Goal: Information Seeking & Learning: Check status

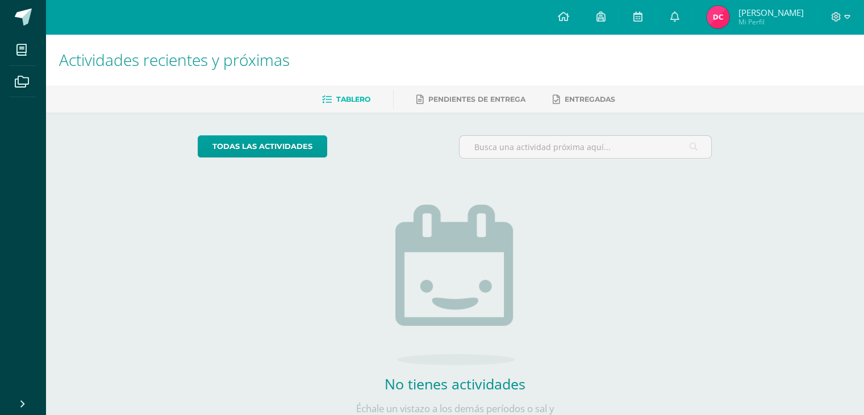
click at [723, 24] on img at bounding box center [718, 17] width 23 height 23
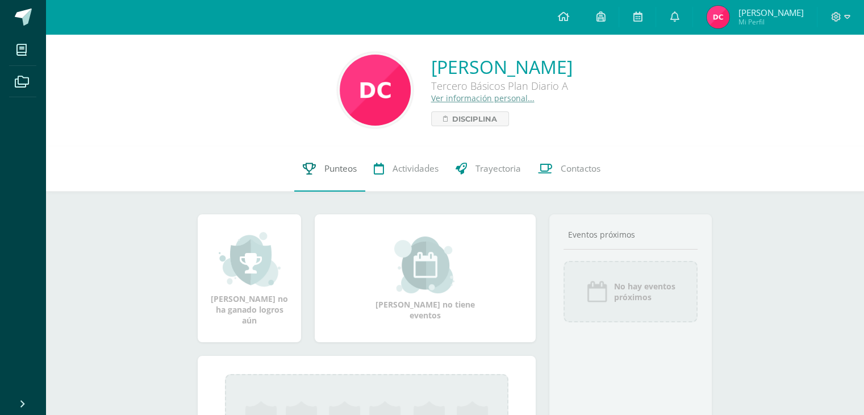
click at [331, 172] on span "Punteos" at bounding box center [340, 169] width 32 height 12
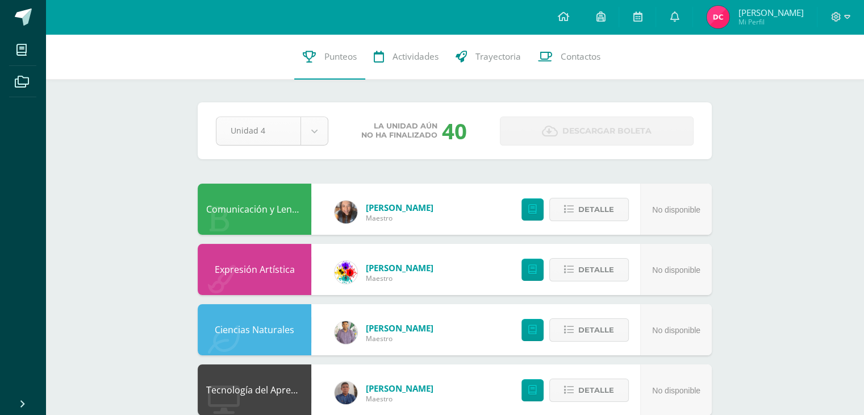
click at [316, 140] on body "Mis cursos Archivos Cerrar panel Ciencias Naturales Tercero Básicos Plan Diario…" at bounding box center [432, 399] width 864 height 799
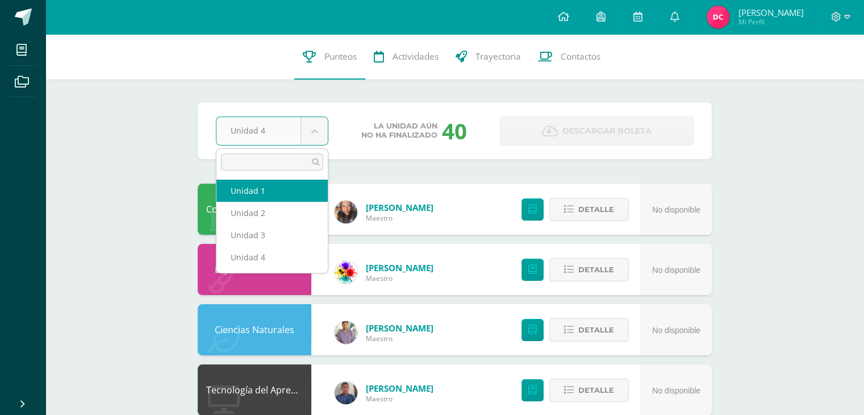
select select "Unidad 1"
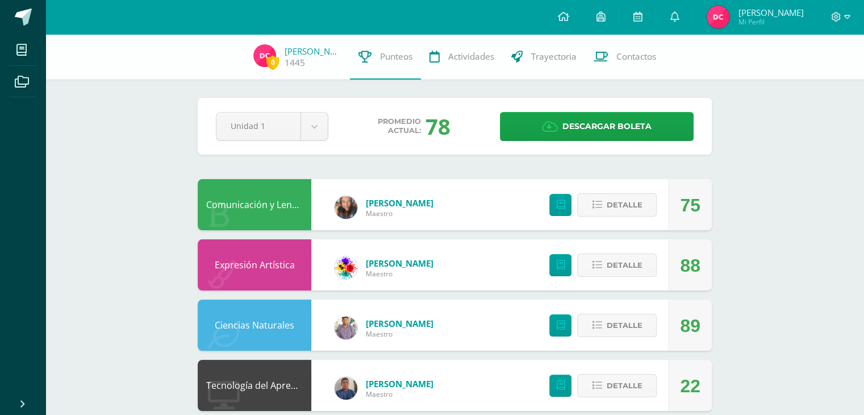
scroll to position [227, 0]
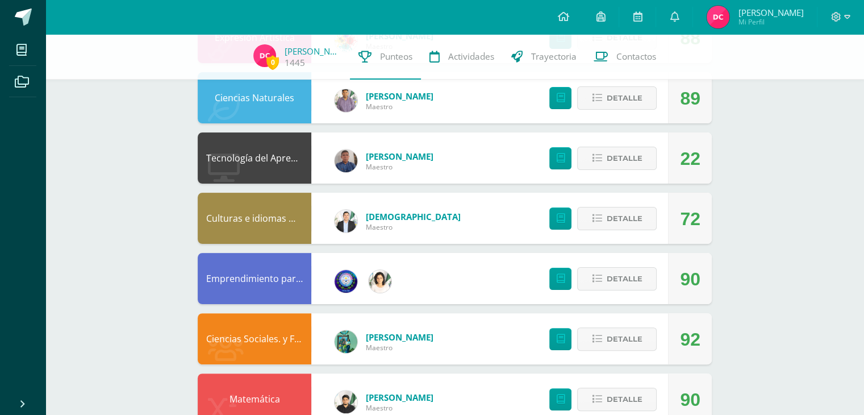
click at [132, 207] on div "0 David Carías 1445 Punteos Actividades Trayectoria Contactos Pendiente Unidad …" at bounding box center [454, 187] width 819 height 761
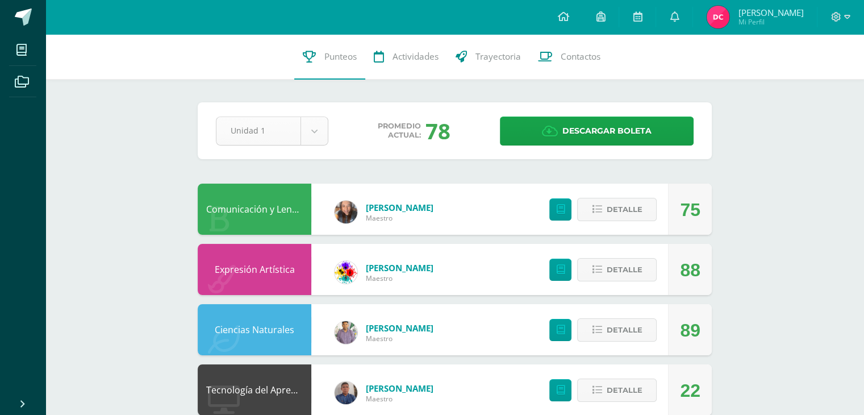
click at [321, 138] on body "Mis cursos Archivos Cerrar panel Ciencias Naturales Tercero Básicos Plan Diario…" at bounding box center [432, 399] width 864 height 799
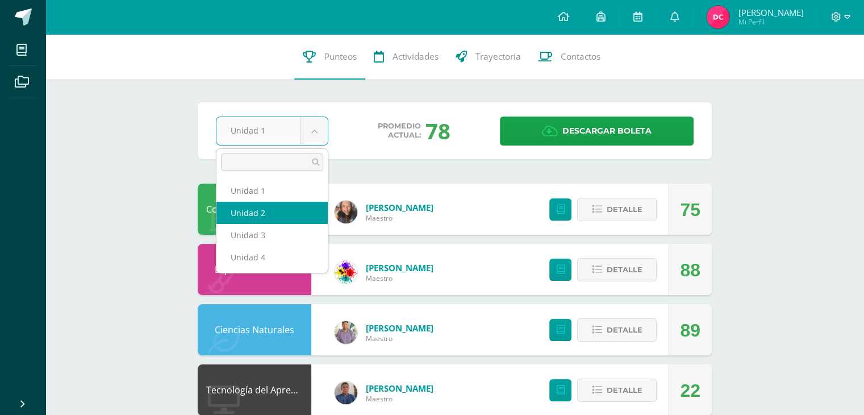
select select "Unidad 2"
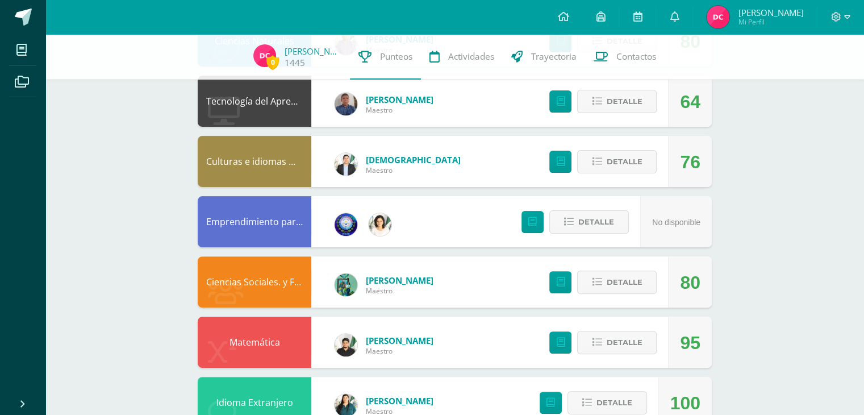
scroll to position [227, 0]
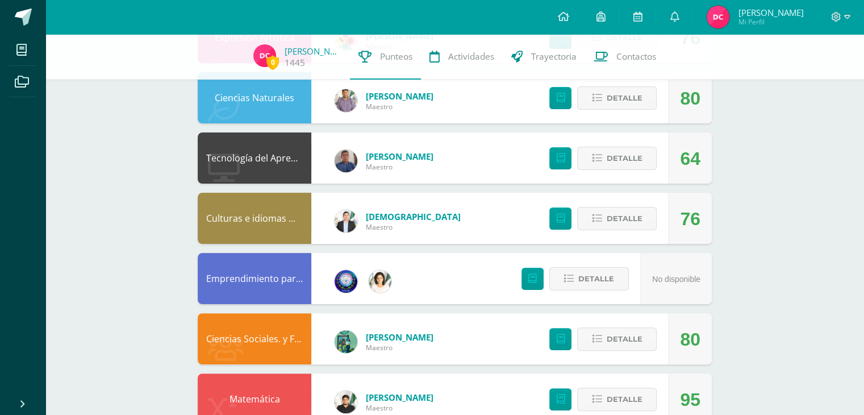
click at [736, 169] on div "0 David Carías 1445 Punteos Actividades Trayectoria Contactos Pendiente Unidad …" at bounding box center [454, 187] width 819 height 761
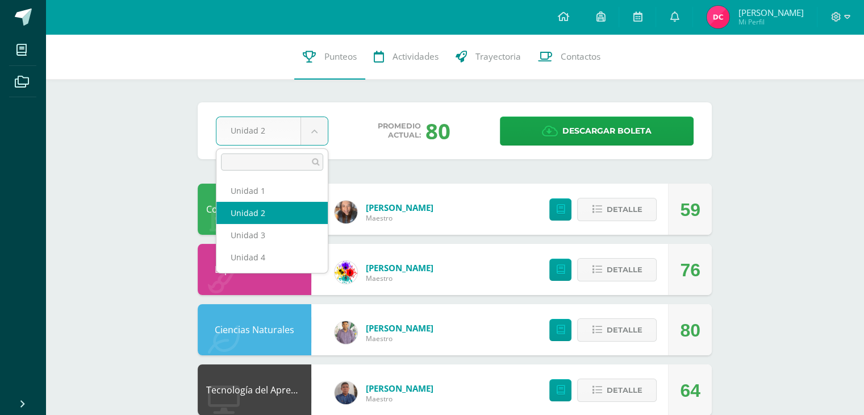
click at [323, 130] on body "Mis cursos Archivos Cerrar panel Ciencias Naturales Tercero Básicos Plan Diario…" at bounding box center [432, 399] width 864 height 799
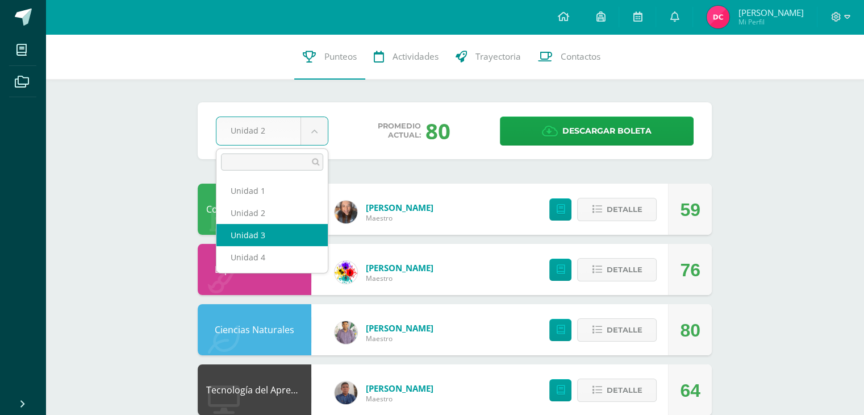
select select "Unidad 3"
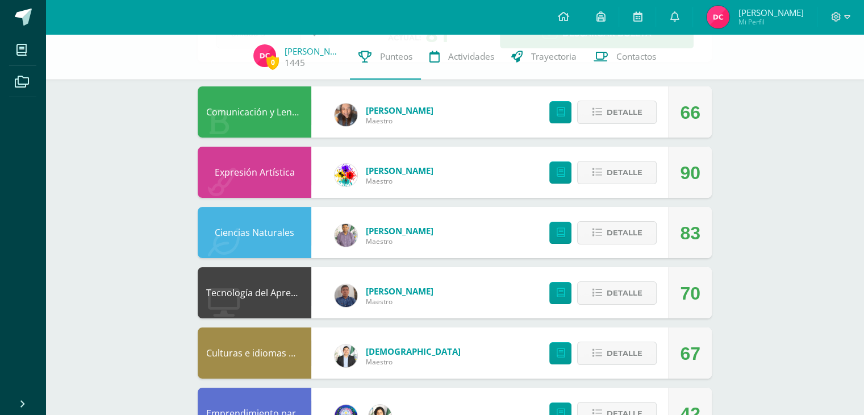
scroll to position [227, 0]
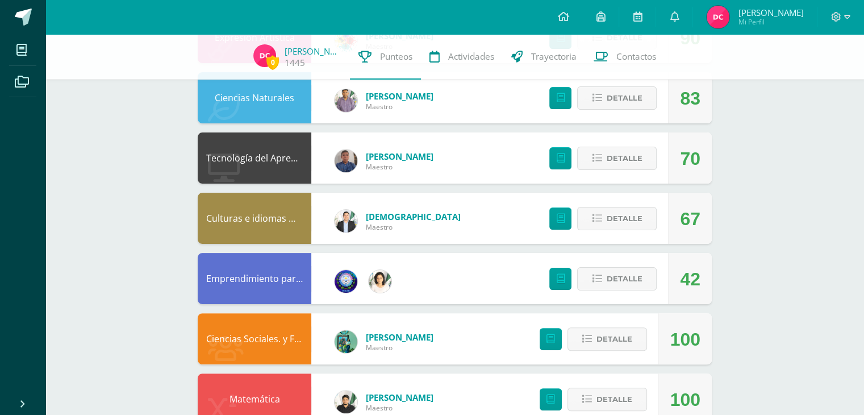
click at [789, 296] on div "0 David Carías 1445 Punteos Actividades Trayectoria Contactos Pendiente Unidad …" at bounding box center [454, 187] width 819 height 761
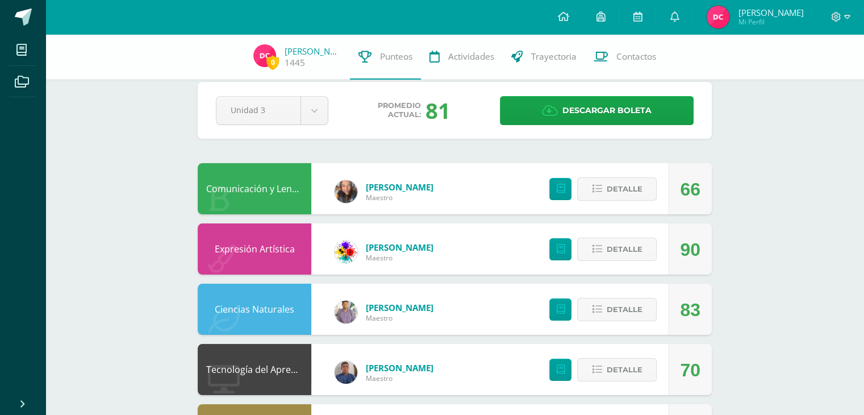
scroll to position [0, 0]
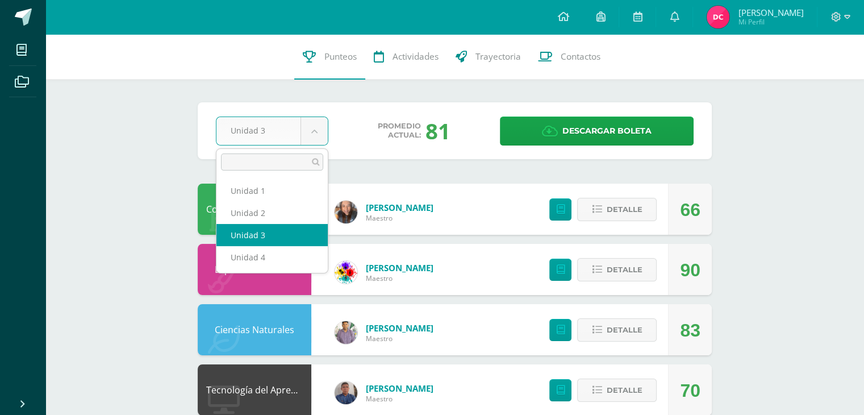
click at [315, 137] on body "Mis cursos Archivos Cerrar panel Ciencias Naturales Tercero Básicos Plan Diario…" at bounding box center [432, 399] width 864 height 799
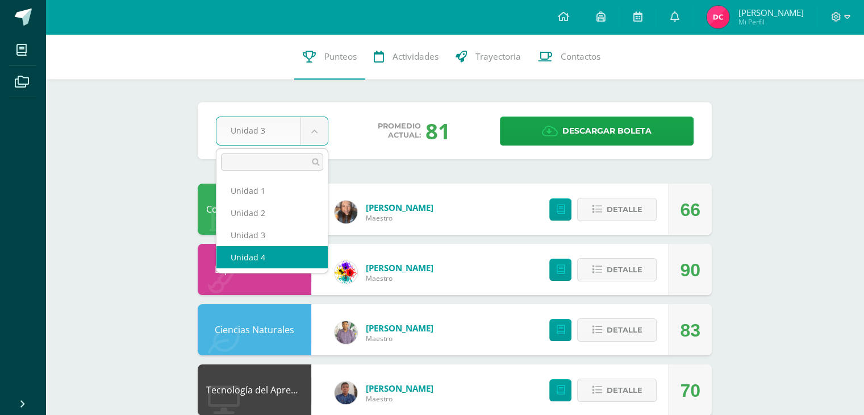
select select "Unidad 4"
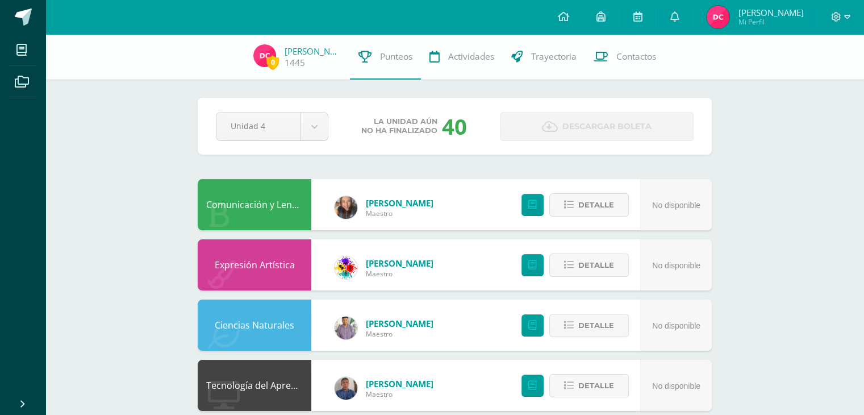
drag, startPoint x: 791, startPoint y: 231, endPoint x: 757, endPoint y: 228, distance: 34.3
click at [791, 231] on div "0 David Carías 1445 Punteos Actividades Trayectoria Contactos Pendiente Unidad …" at bounding box center [454, 414] width 819 height 761
click at [316, 121] on body "Mis cursos Archivos Cerrar panel Ciencias Naturales Tercero Básicos Plan Diario…" at bounding box center [432, 397] width 864 height 795
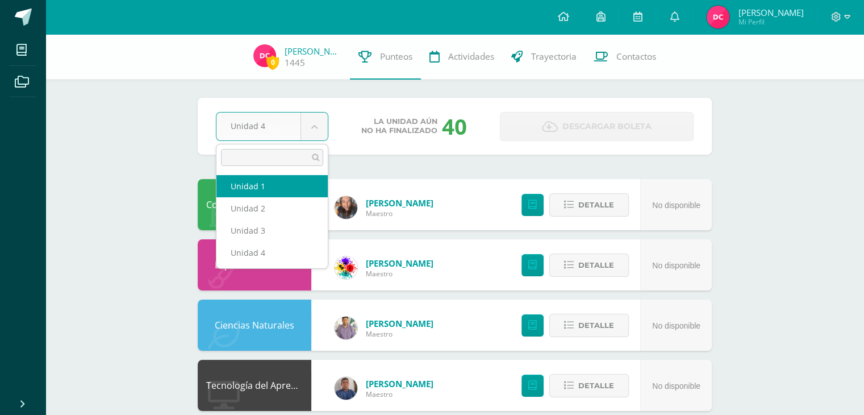
select select "Unidad 1"
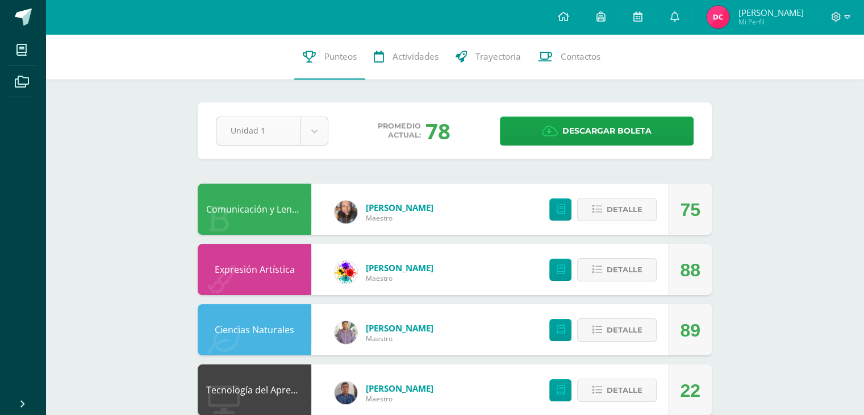
click at [318, 128] on body "Mis cursos Archivos Cerrar panel Ciencias Naturales Tercero Básicos Plan Diario…" at bounding box center [432, 399] width 864 height 799
select select "Unidad 2"
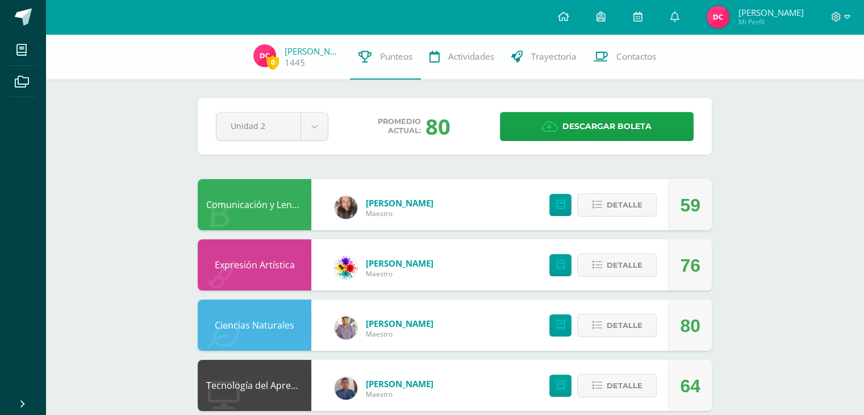
click at [781, 165] on div "0 David Carías 1445 Punteos Actividades Trayectoria Contactos Pendiente Unidad …" at bounding box center [454, 414] width 819 height 761
click at [307, 128] on body "Mis cursos Archivos Cerrar panel Ciencias Naturales Tercero Básicos Plan Diario…" at bounding box center [432, 397] width 864 height 795
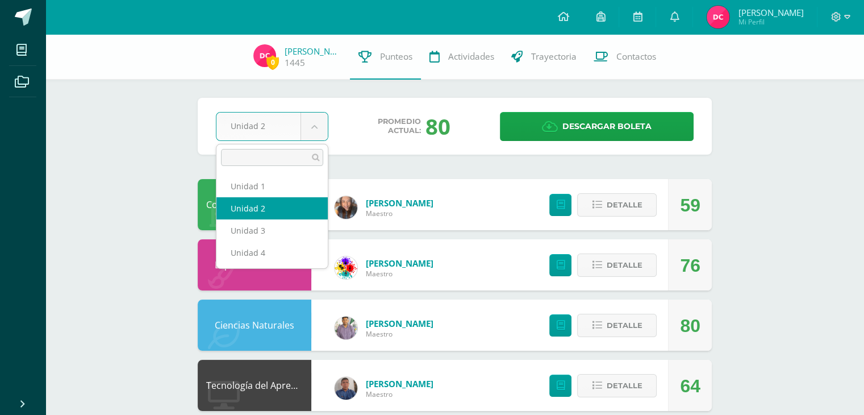
select select "Unidad 3"
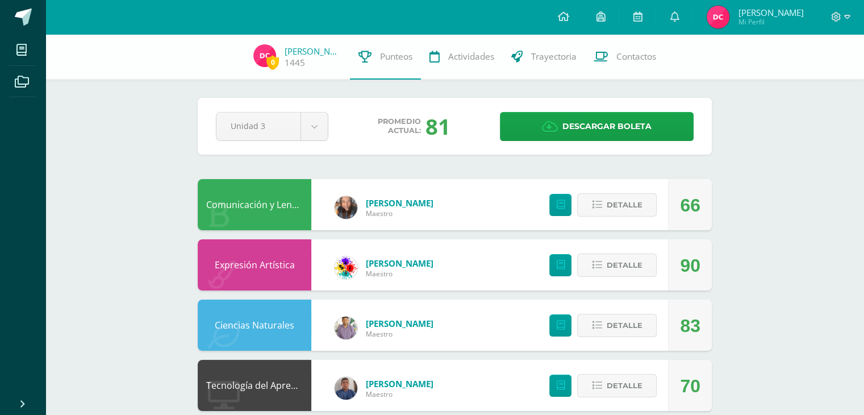
click at [744, 149] on div "0 [PERSON_NAME] 1445 Punteos Actividades Trayectoria Contactos Pendiente Unidad…" at bounding box center [454, 414] width 819 height 761
click at [323, 124] on body "Mis cursos Archivos Cerrar panel Ciencias Naturales Tercero Básicos Plan Diario…" at bounding box center [432, 397] width 864 height 795
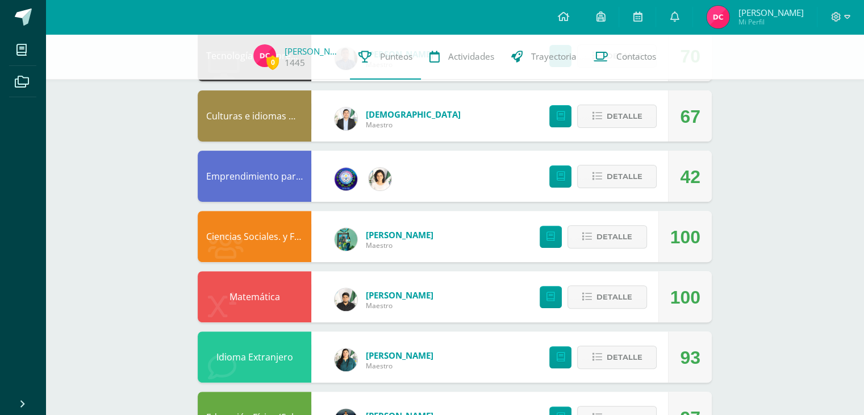
scroll to position [330, 0]
click at [607, 127] on button "Detalle" at bounding box center [617, 116] width 80 height 23
click at [598, 195] on div "Detalle" at bounding box center [600, 176] width 136 height 51
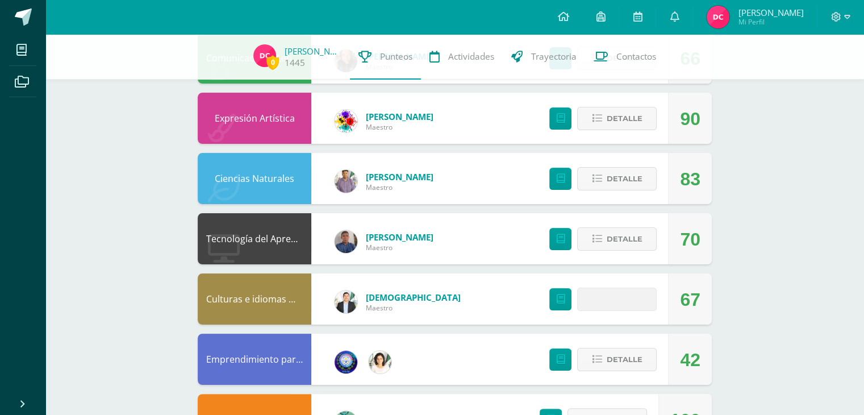
scroll to position [0, 0]
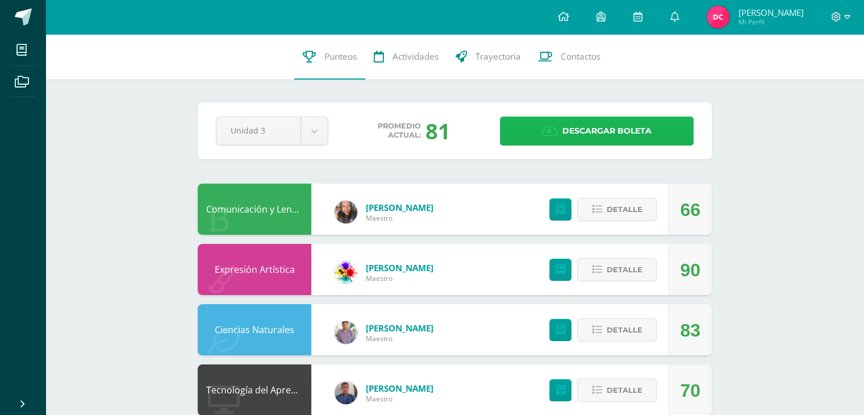
click at [612, 138] on span "Descargar boleta" at bounding box center [607, 131] width 89 height 28
click at [837, 20] on icon at bounding box center [837, 17] width 10 height 10
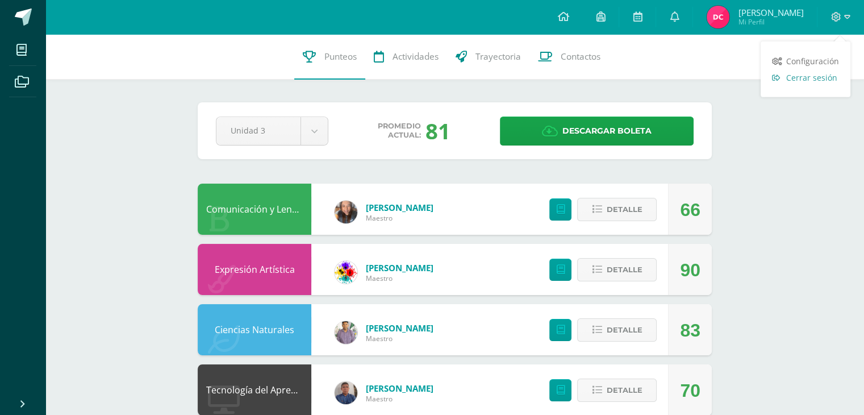
click at [823, 81] on span "Cerrar sesión" at bounding box center [811, 77] width 51 height 11
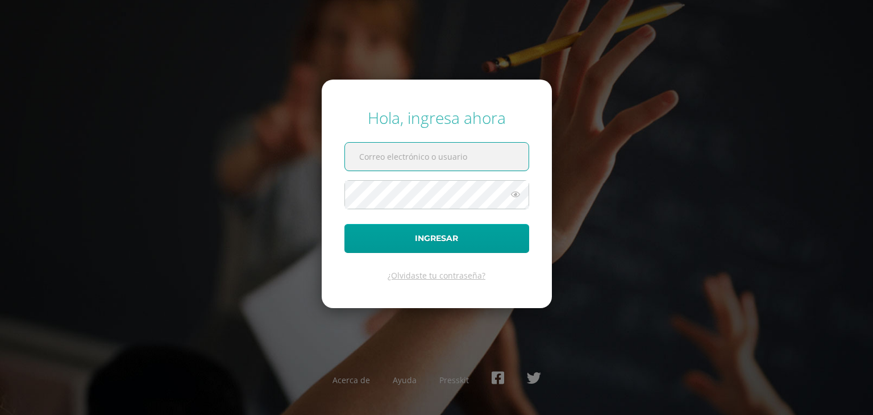
type input "2452272@insarycristovive.edu.gt"
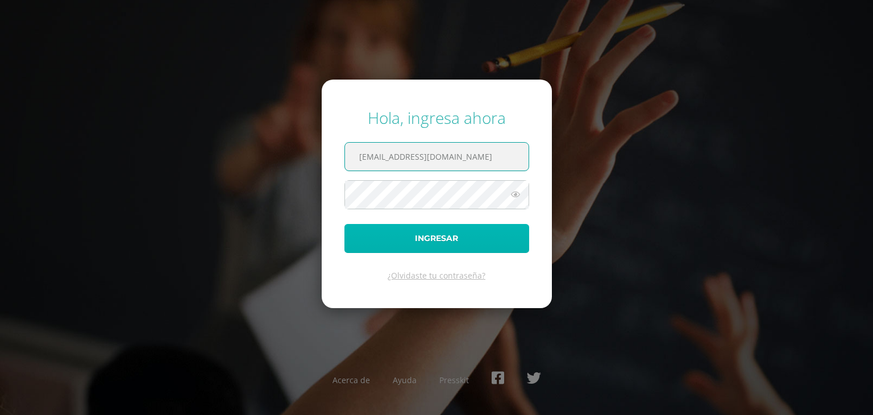
click at [424, 244] on button "Ingresar" at bounding box center [436, 238] width 185 height 29
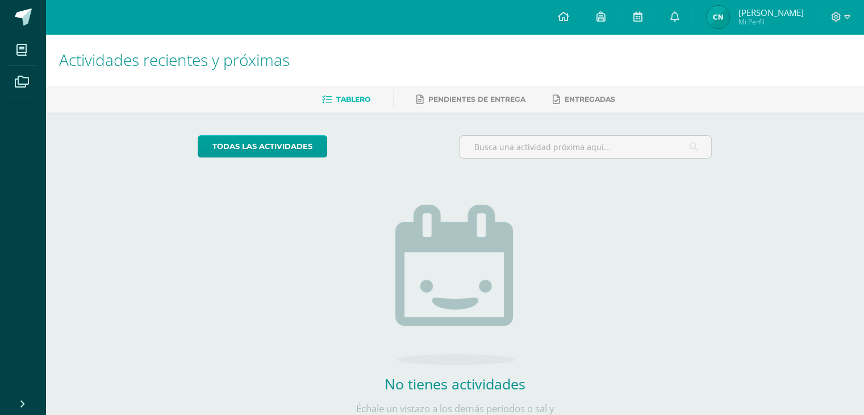
click at [711, 16] on img at bounding box center [718, 17] width 23 height 23
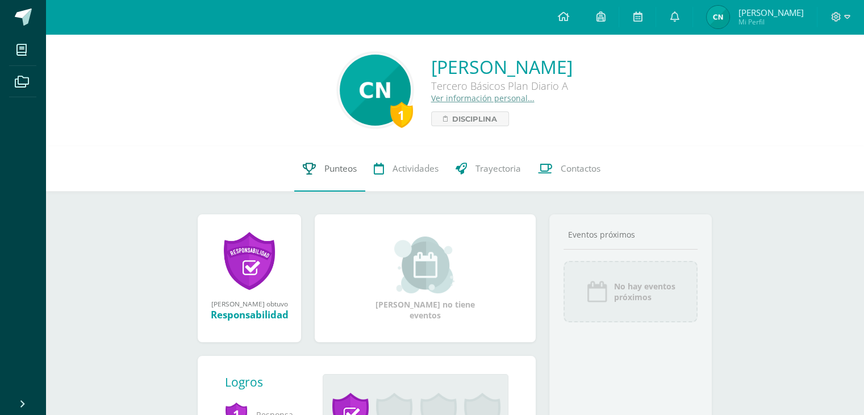
click at [321, 177] on link "Punteos" at bounding box center [329, 168] width 71 height 45
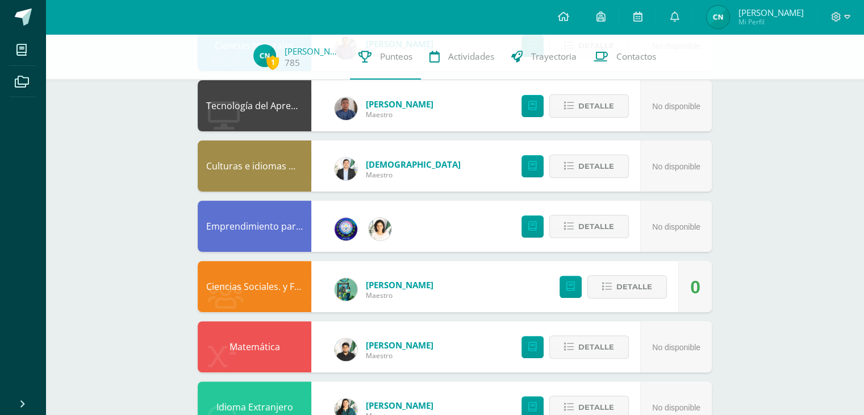
scroll to position [341, 0]
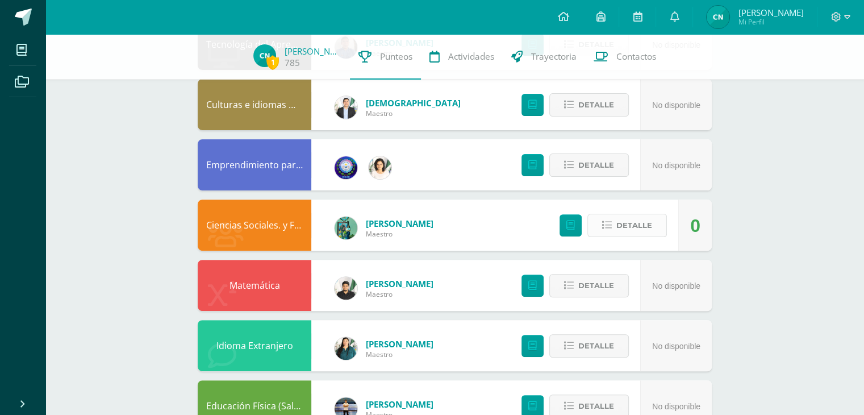
click at [631, 232] on span "Detalle" at bounding box center [634, 225] width 36 height 21
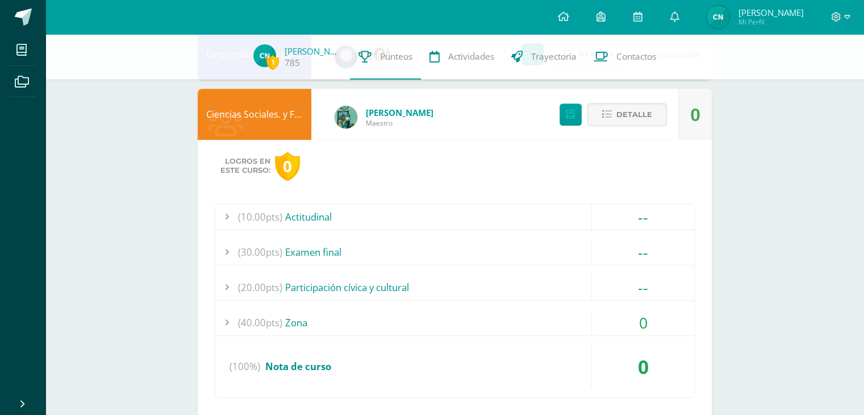
scroll to position [511, 0]
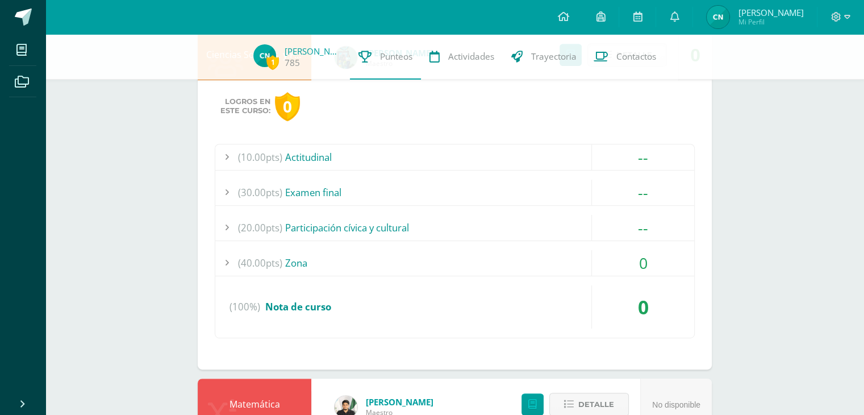
click at [643, 253] on div "0" at bounding box center [643, 263] width 102 height 26
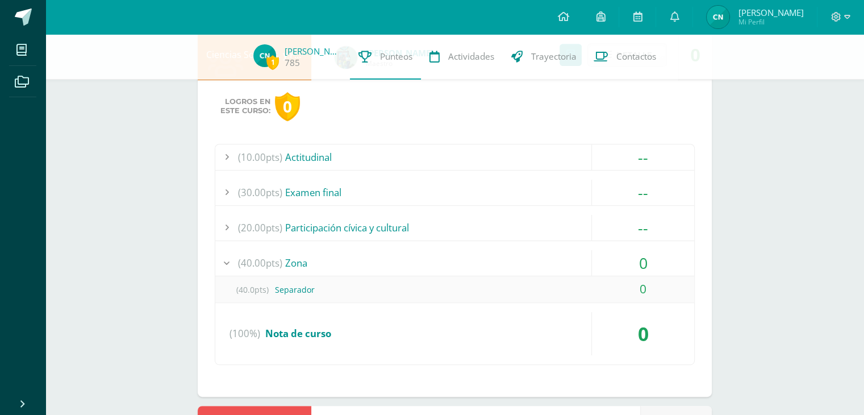
click at [643, 253] on div "0" at bounding box center [643, 263] width 102 height 26
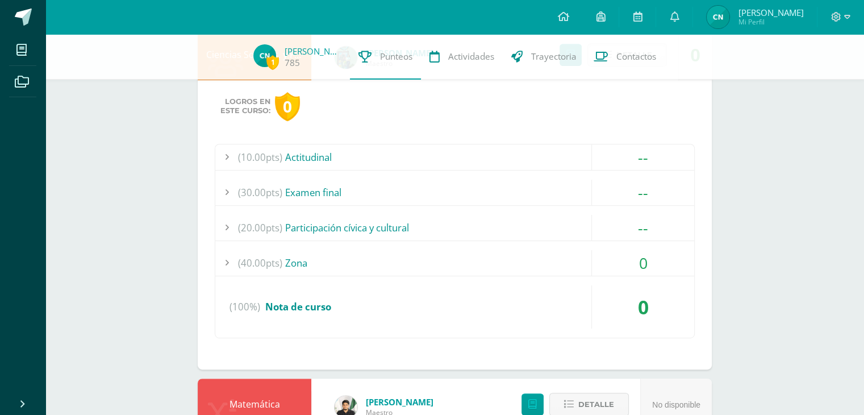
scroll to position [455, 0]
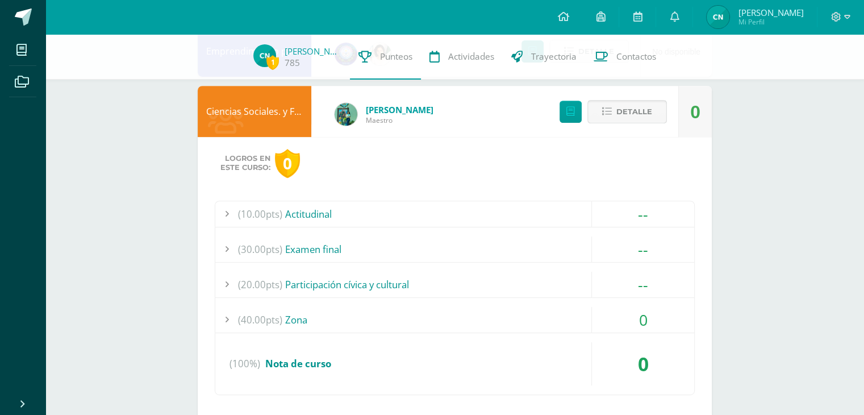
click at [623, 116] on span "Detalle" at bounding box center [634, 111] width 36 height 21
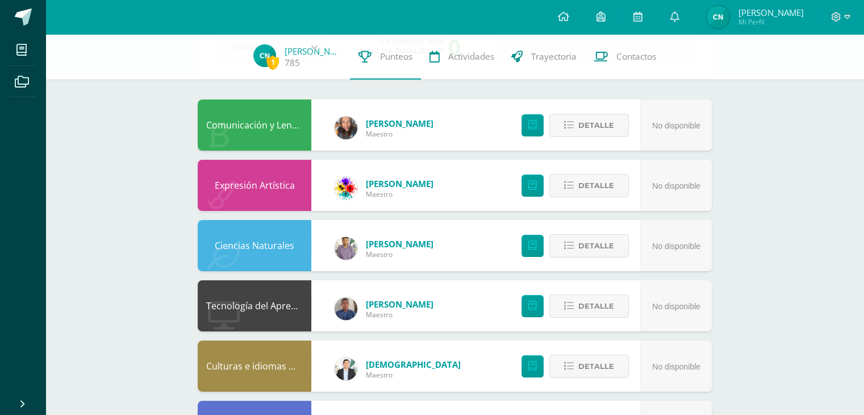
scroll to position [0, 0]
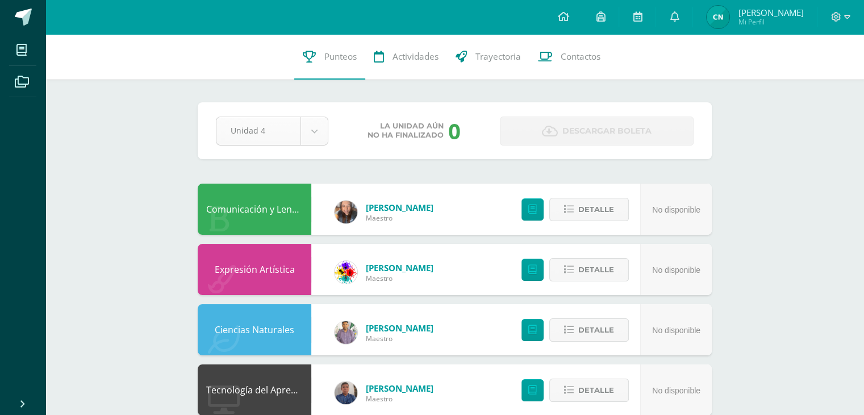
click at [326, 128] on body "Mis cursos Archivos Cerrar panel Ciencias Naturales Tercero Básicos Plan Diario…" at bounding box center [432, 399] width 864 height 799
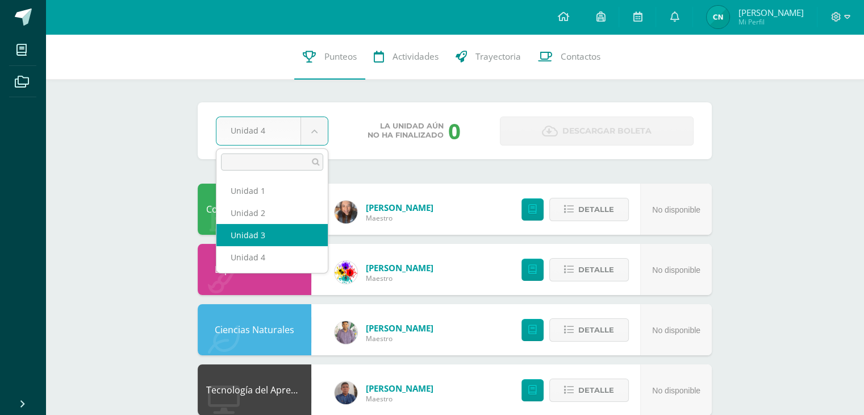
select select "Unidad 3"
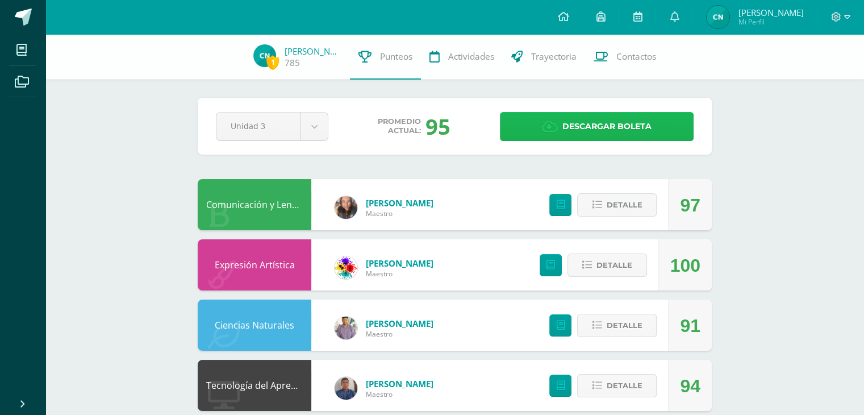
click at [553, 127] on icon at bounding box center [550, 126] width 16 height 13
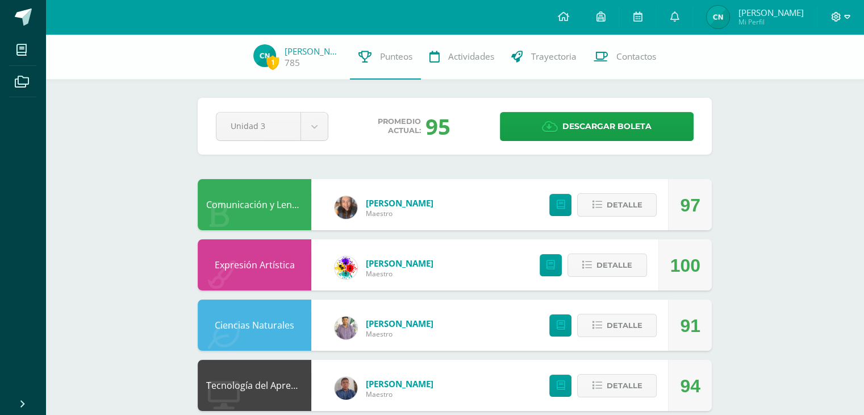
click at [836, 16] on icon at bounding box center [836, 17] width 10 height 10
click at [816, 81] on span "Cerrar sesión" at bounding box center [811, 77] width 51 height 11
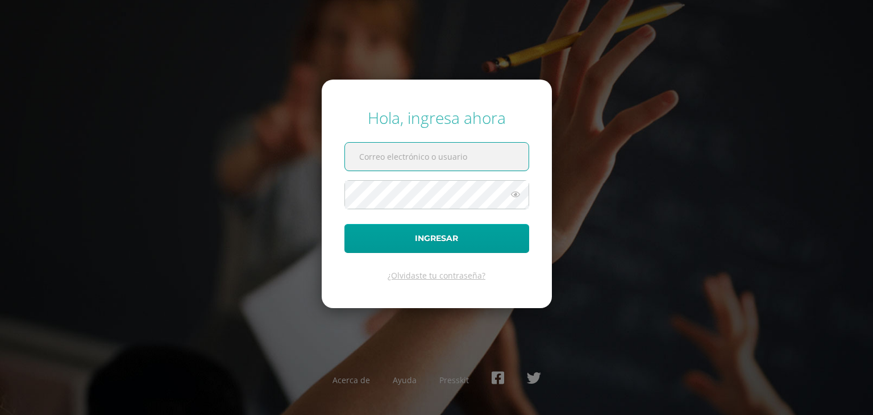
click at [452, 166] on input "text" at bounding box center [437, 157] width 184 height 28
type input "2559082@insarycristovive.edu.gt"
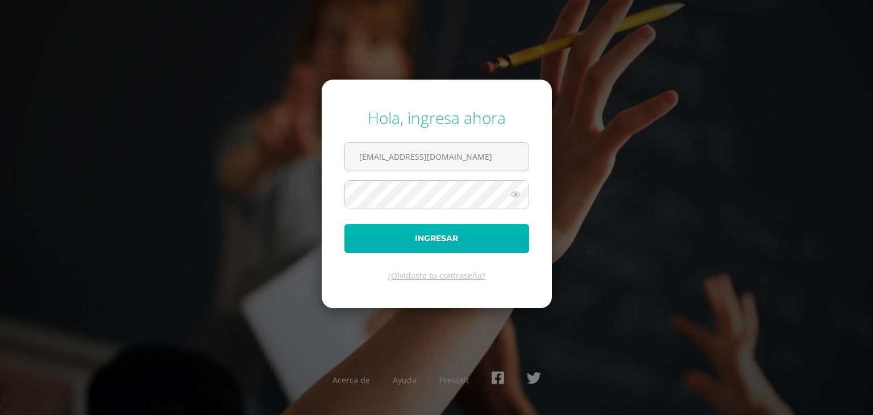
click at [432, 243] on button "Ingresar" at bounding box center [436, 238] width 185 height 29
